Goal: Task Accomplishment & Management: Use online tool/utility

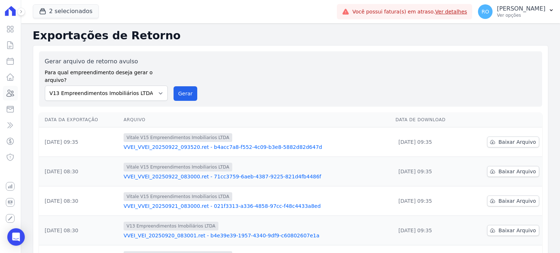
click at [9, 93] on icon at bounding box center [10, 93] width 9 height 9
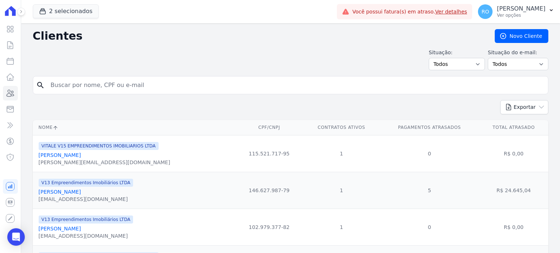
click at [88, 79] on input "search" at bounding box center [295, 85] width 499 height 15
type input "[PERSON_NAME]"
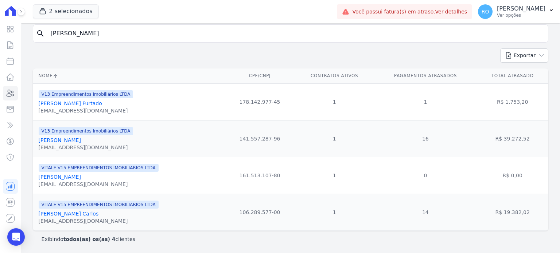
scroll to position [52, 0]
click at [54, 215] on link "[PERSON_NAME] Carlos" at bounding box center [69, 214] width 60 height 6
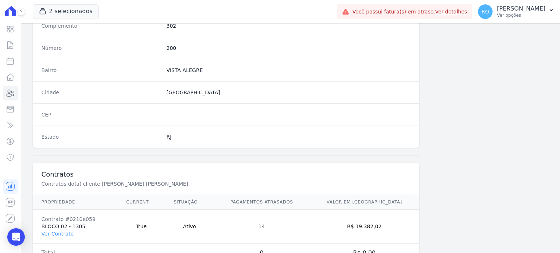
scroll to position [426, 0]
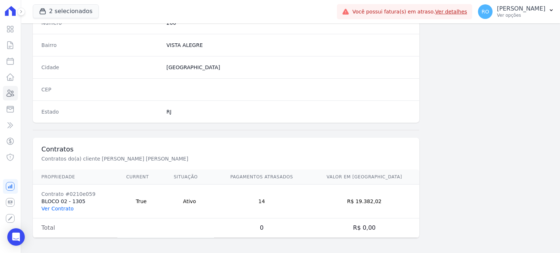
click at [57, 208] on link "Ver Contrato" at bounding box center [58, 209] width 32 height 6
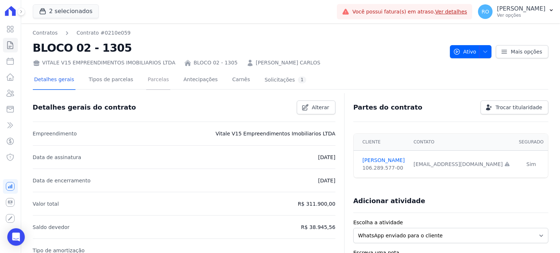
click at [148, 83] on link "Parcelas" at bounding box center [158, 80] width 24 height 19
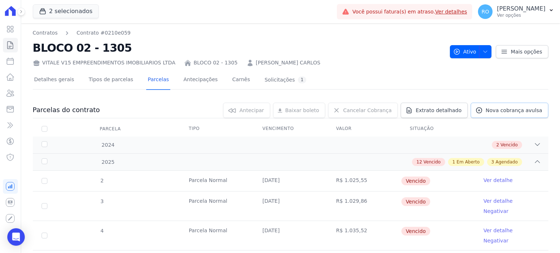
click at [482, 105] on link "Nova cobrança avulsa" at bounding box center [510, 110] width 78 height 15
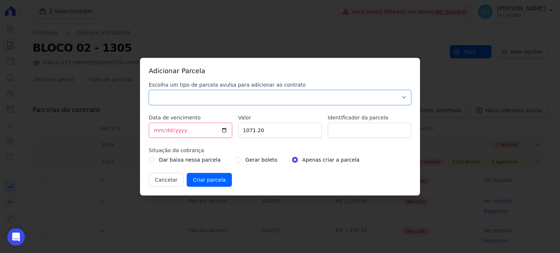
click at [171, 99] on select "Parcela Normal Sinal Caução Intercalada Chaves Pré Chaves Pós Chaves Taxas Quit…" at bounding box center [280, 97] width 262 height 15
select select "others"
click at [149, 90] on select "Parcela Normal Sinal Caução Intercalada Chaves Pré Chaves Pós Chaves Taxas Quit…" at bounding box center [280, 97] width 262 height 15
click at [277, 129] on input "1071.20" at bounding box center [279, 130] width 83 height 15
drag, startPoint x: 277, startPoint y: 129, endPoint x: 187, endPoint y: 140, distance: 90.4
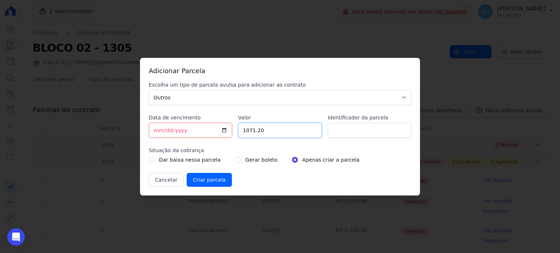
click at [187, 140] on div "Escolha um tipo de parcela avulsa para adicionar ao contrato Parcela Normal Sin…" at bounding box center [280, 134] width 262 height 106
type input "557.71"
type input "a"
type input "ACORDO"
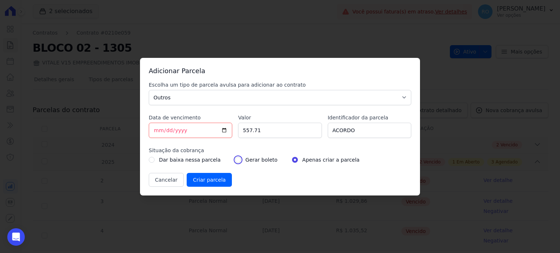
click at [235, 158] on input "radio" at bounding box center [238, 160] width 6 height 6
radio input "true"
click at [191, 182] on input "Criar parcela" at bounding box center [209, 180] width 45 height 14
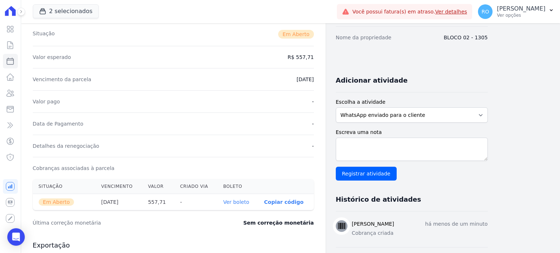
scroll to position [146, 0]
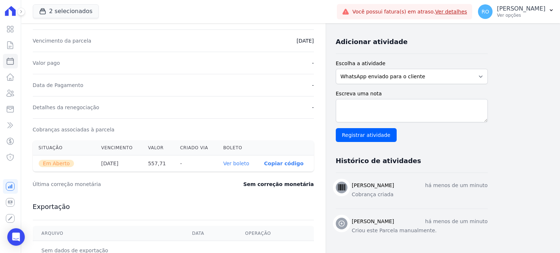
click at [232, 165] on link "Ver boleto" at bounding box center [236, 164] width 26 height 6
click at [12, 91] on icon at bounding box center [10, 93] width 7 height 7
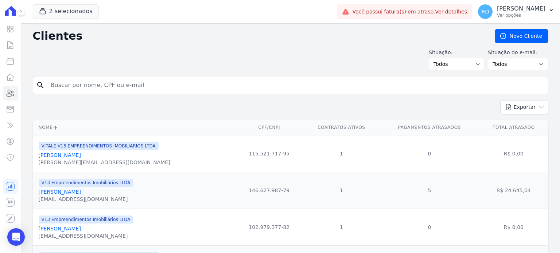
click at [105, 86] on input "search" at bounding box center [295, 85] width 499 height 15
type input "gisele"
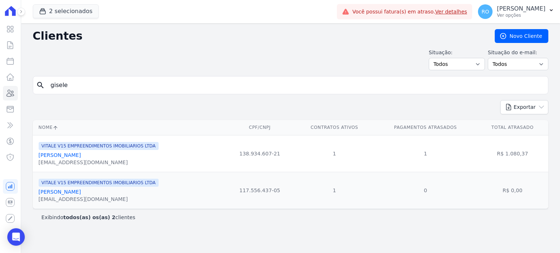
click at [77, 192] on link "[PERSON_NAME]" at bounding box center [60, 192] width 42 height 6
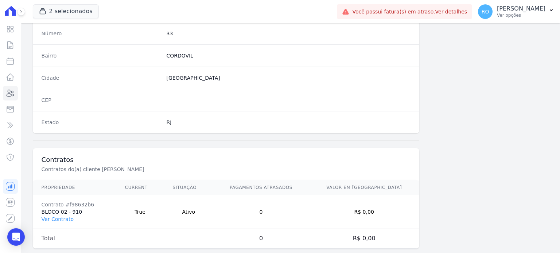
scroll to position [426, 0]
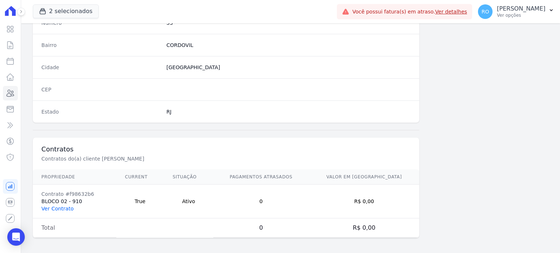
click at [55, 208] on link "Ver Contrato" at bounding box center [58, 209] width 32 height 6
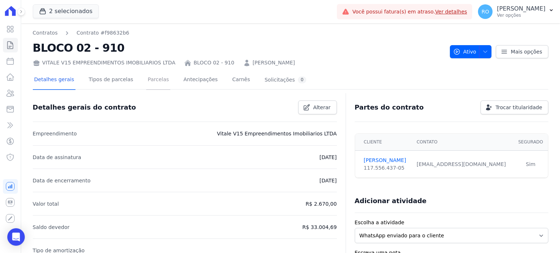
click at [149, 83] on link "Parcelas" at bounding box center [158, 80] width 24 height 19
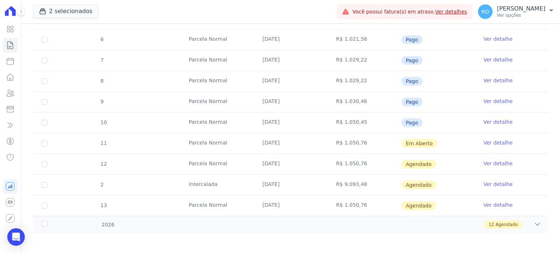
scroll to position [225, 0]
click at [490, 119] on link "Ver detalhe" at bounding box center [497, 121] width 29 height 7
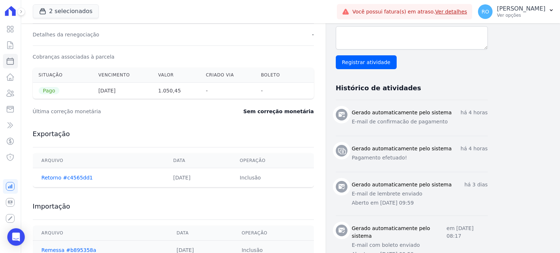
scroll to position [255, 0]
